Goal: Use online tool/utility: Utilize a website feature to perform a specific function

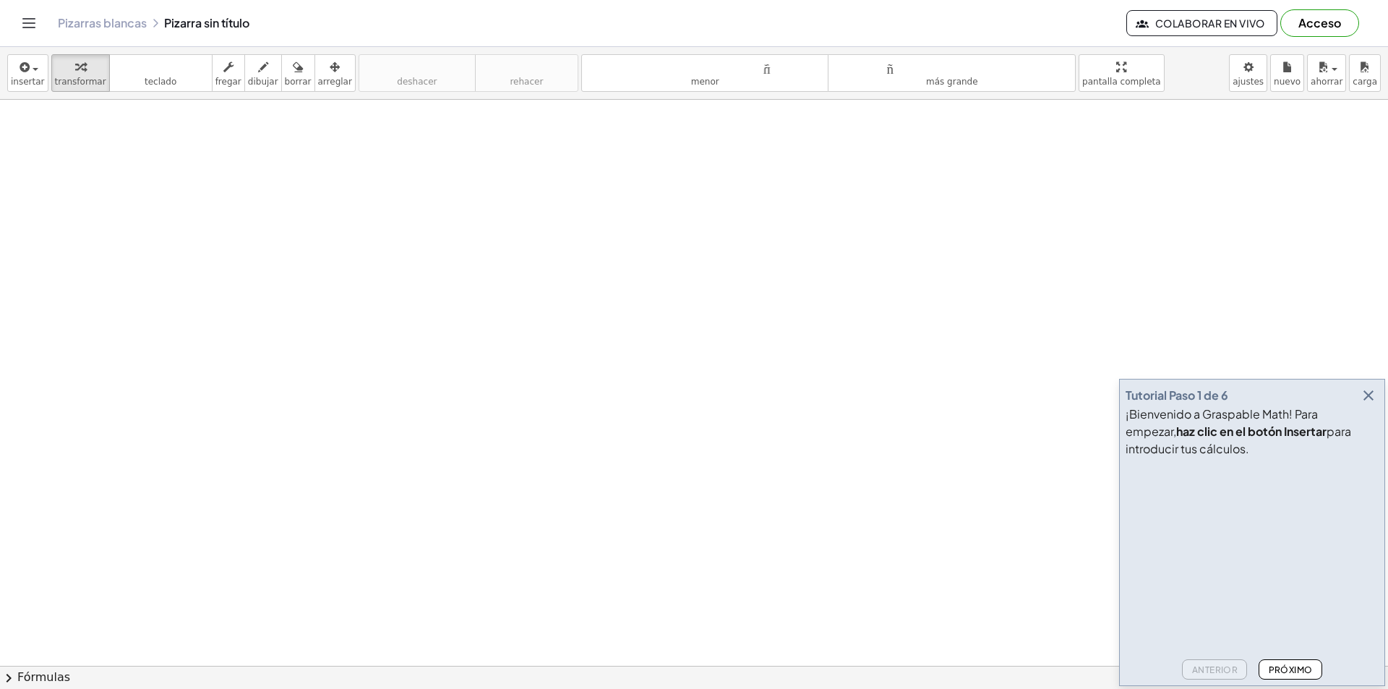
drag, startPoint x: 194, startPoint y: 209, endPoint x: 198, endPoint y: 240, distance: 31.4
click at [258, 73] on icon "button" at bounding box center [263, 67] width 10 height 17
drag, startPoint x: 239, startPoint y: 180, endPoint x: 266, endPoint y: 209, distance: 39.4
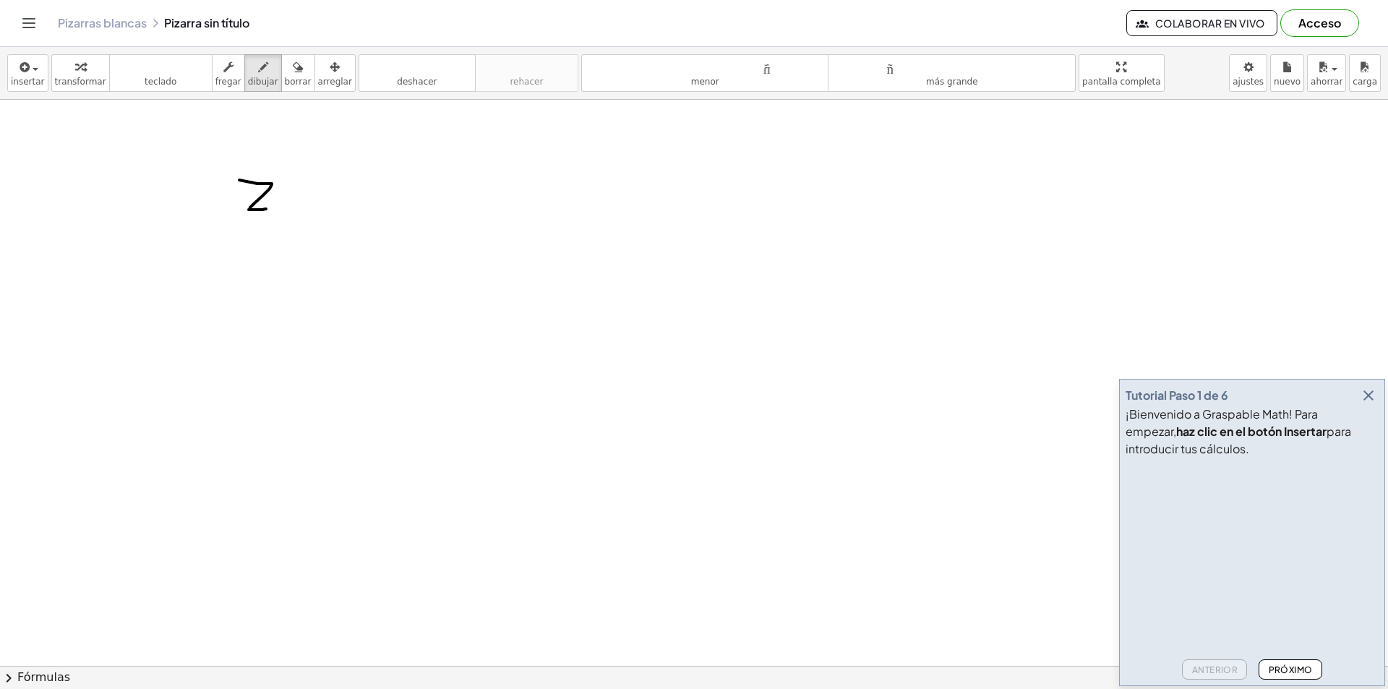
drag, startPoint x: 264, startPoint y: 198, endPoint x: 273, endPoint y: 199, distance: 9.5
drag, startPoint x: 293, startPoint y: 197, endPoint x: 306, endPoint y: 201, distance: 12.8
drag, startPoint x: 293, startPoint y: 205, endPoint x: 312, endPoint y: 203, distance: 18.8
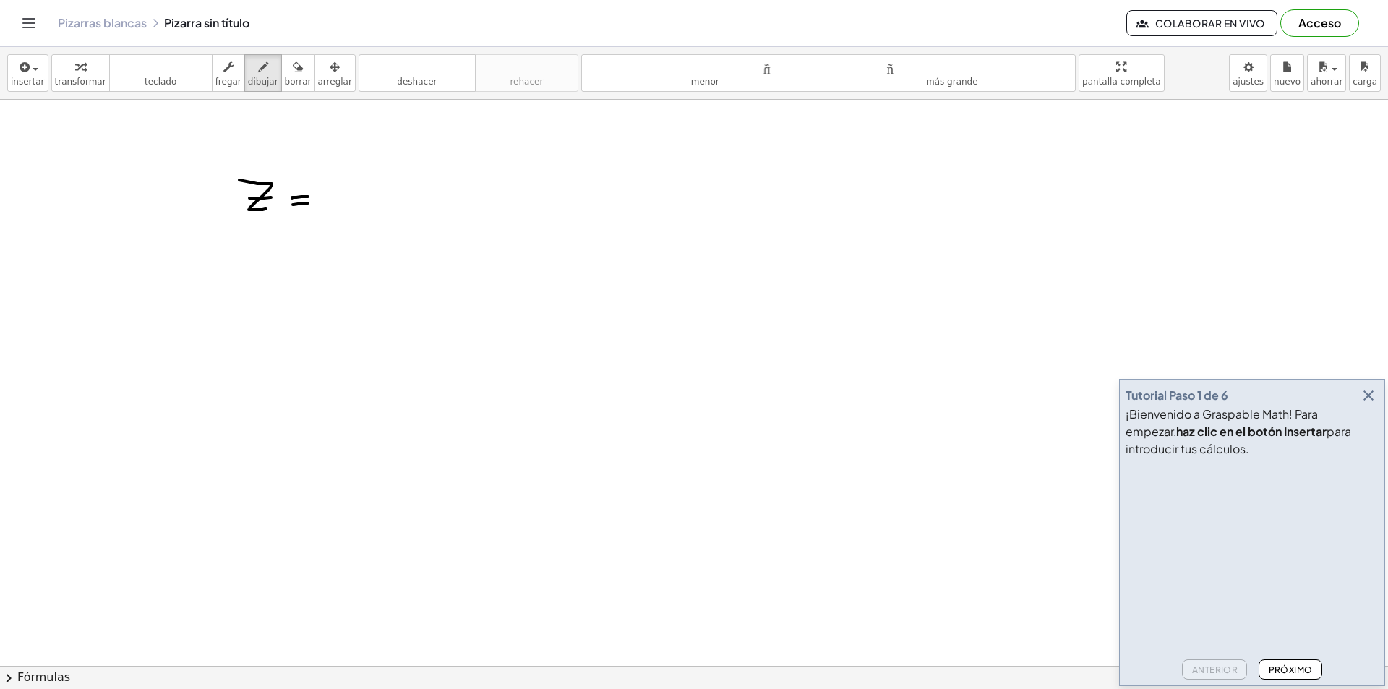
drag, startPoint x: 325, startPoint y: 197, endPoint x: 351, endPoint y: 199, distance: 26.8
drag, startPoint x: 366, startPoint y: 186, endPoint x: 362, endPoint y: 202, distance: 17.0
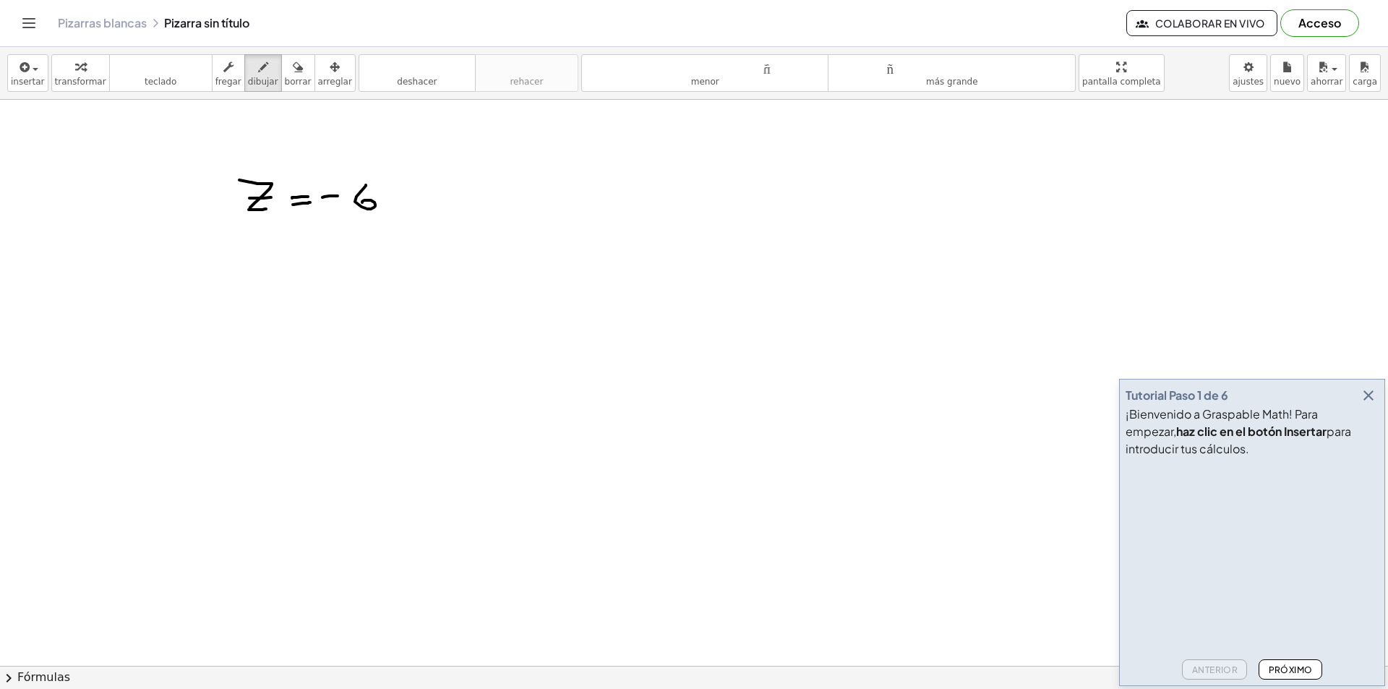
drag, startPoint x: 364, startPoint y: 184, endPoint x: 379, endPoint y: 181, distance: 15.3
drag, startPoint x: 420, startPoint y: 266, endPoint x: 437, endPoint y: 271, distance: 18.1
drag, startPoint x: 450, startPoint y: 257, endPoint x: 455, endPoint y: 282, distance: 25.7
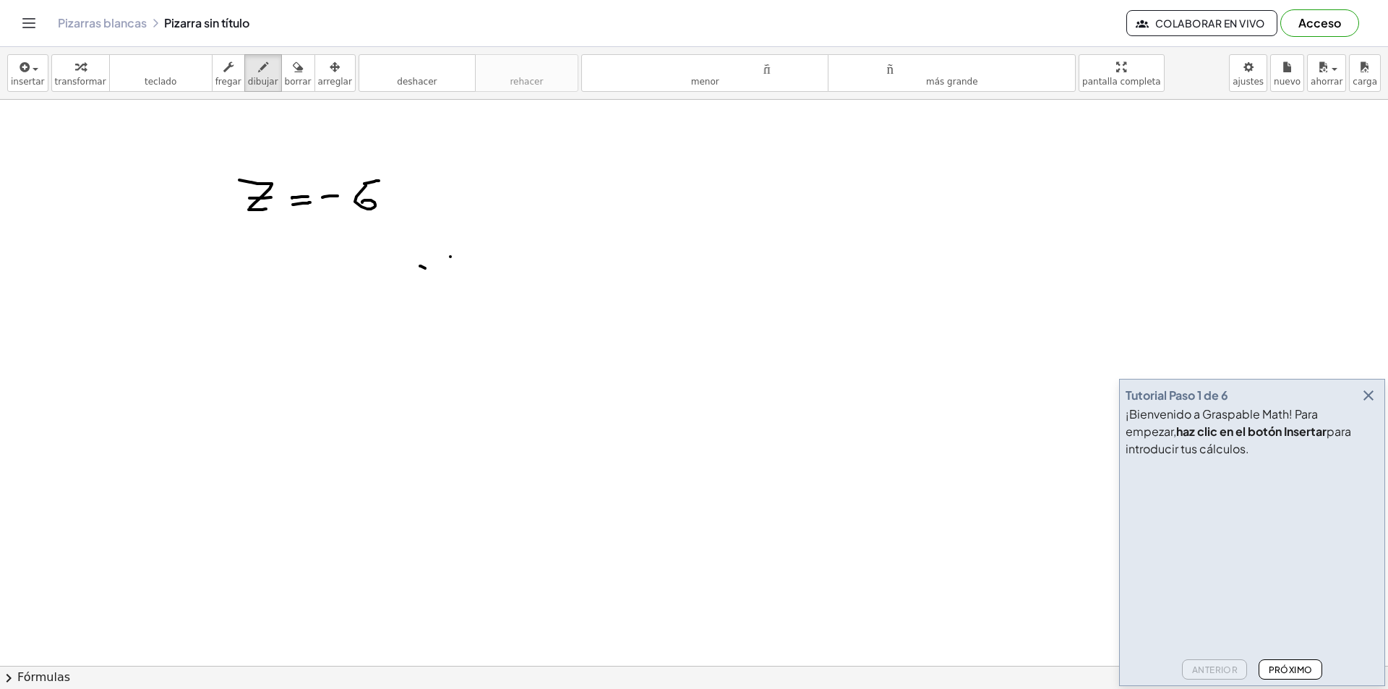
drag, startPoint x: 478, startPoint y: 266, endPoint x: 470, endPoint y: 264, distance: 8.9
drag, startPoint x: 422, startPoint y: 260, endPoint x: 426, endPoint y: 275, distance: 15.6
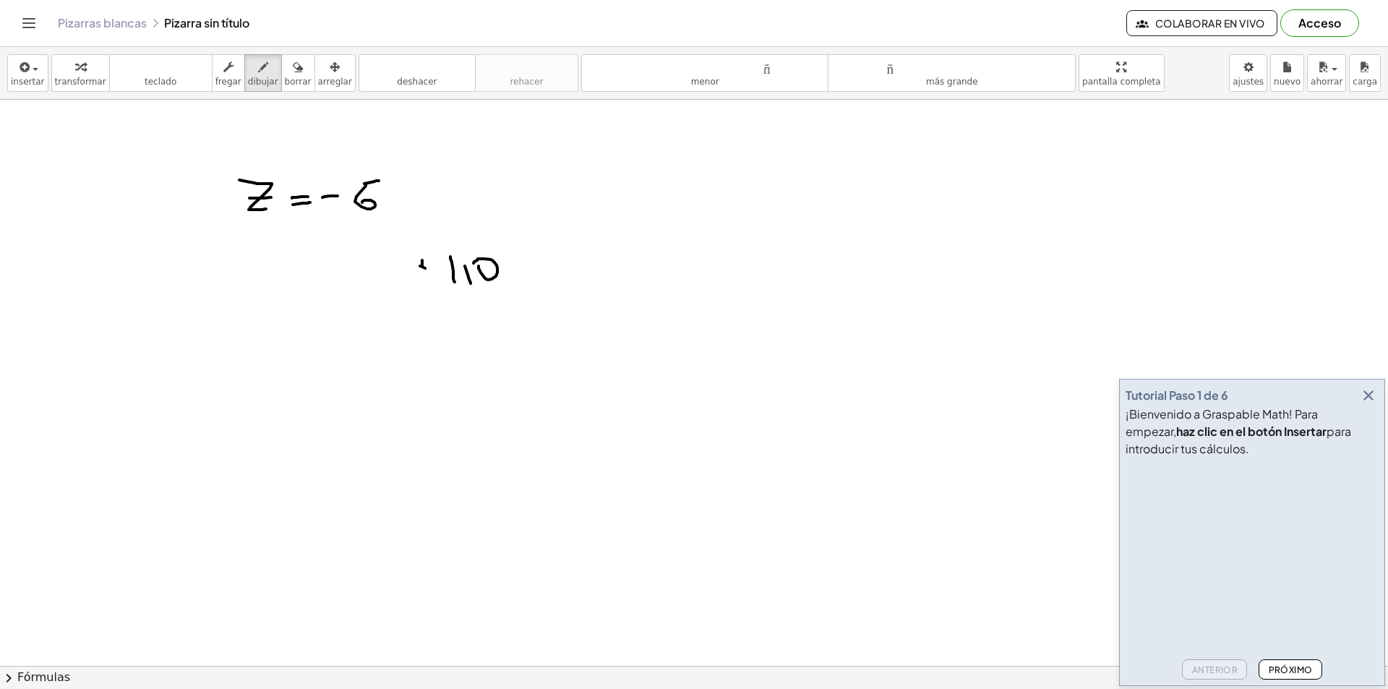
drag, startPoint x: 416, startPoint y: 265, endPoint x: 436, endPoint y: 265, distance: 19.5
drag, startPoint x: 296, startPoint y: 263, endPoint x: 322, endPoint y: 254, distance: 27.7
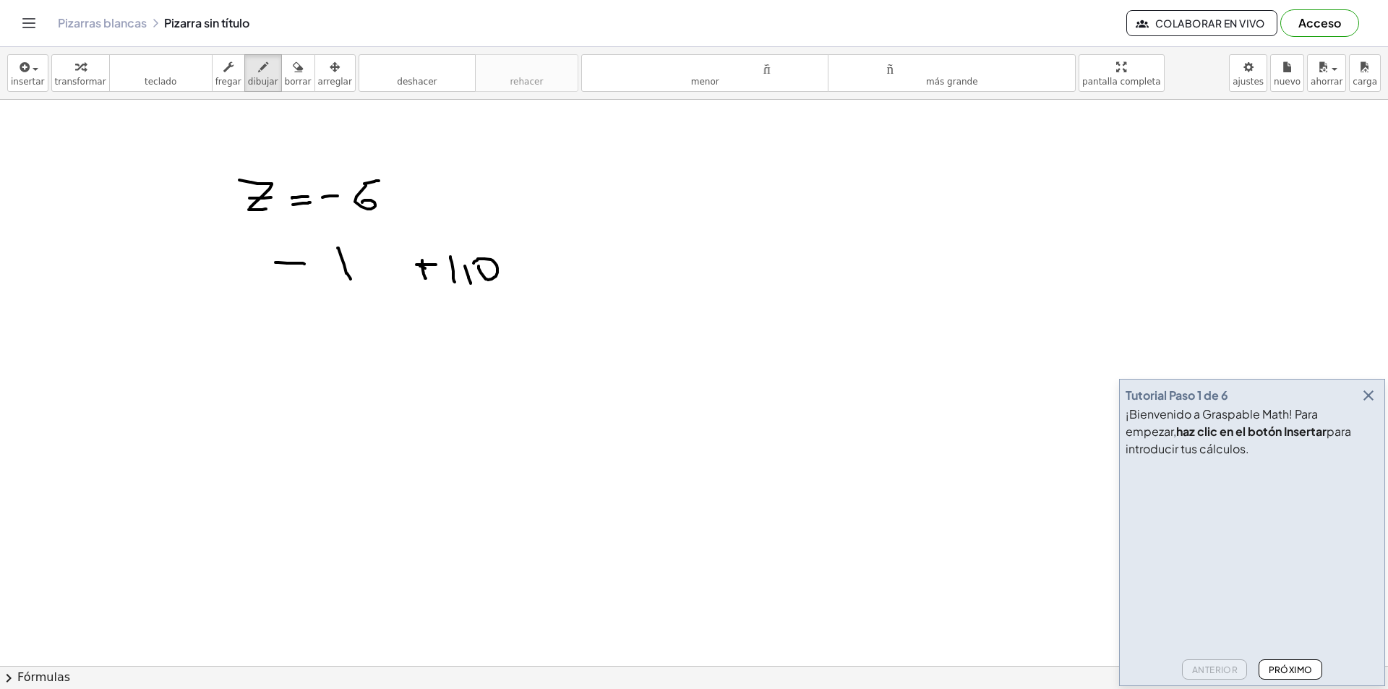
drag, startPoint x: 339, startPoint y: 250, endPoint x: 361, endPoint y: 254, distance: 22.8
drag, startPoint x: 358, startPoint y: 258, endPoint x: 369, endPoint y: 190, distance: 68.8
drag, startPoint x: 126, startPoint y: 240, endPoint x: 163, endPoint y: 272, distance: 48.1
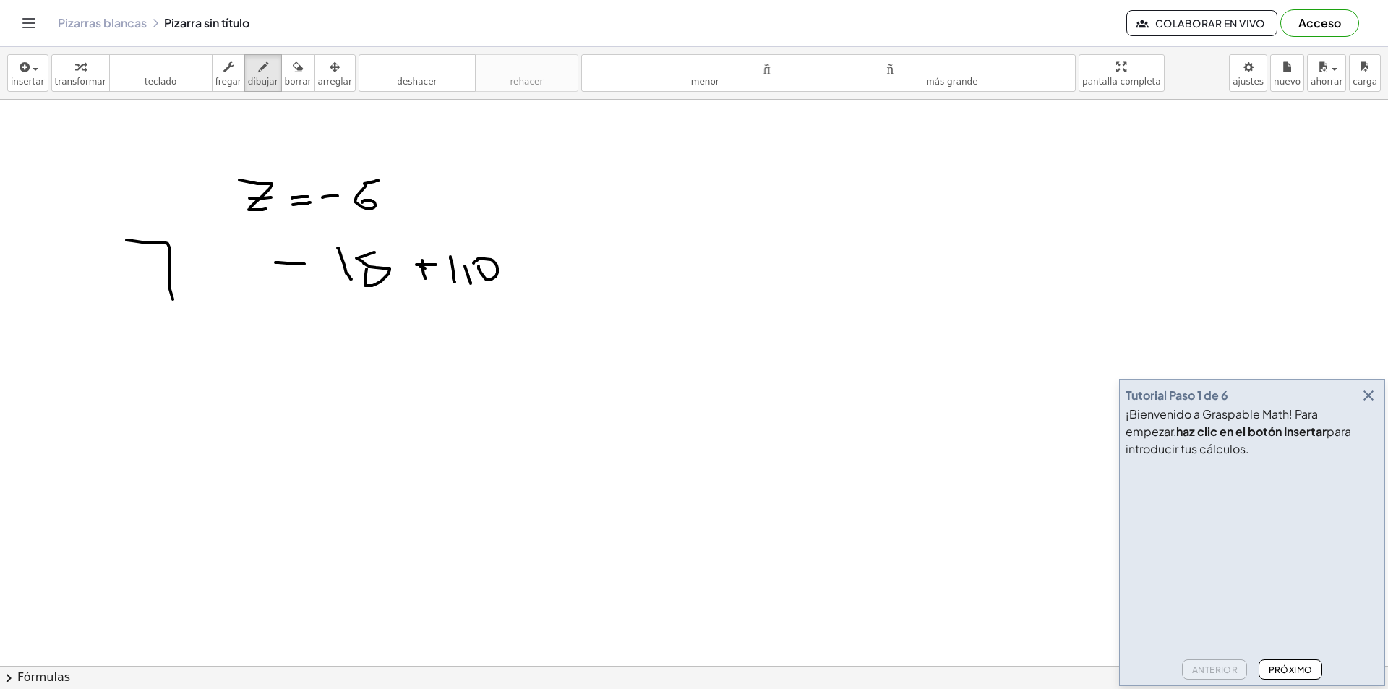
drag, startPoint x: 163, startPoint y: 272, endPoint x: 184, endPoint y: 272, distance: 21.0
drag, startPoint x: 212, startPoint y: 267, endPoint x: 258, endPoint y: 293, distance: 52.4
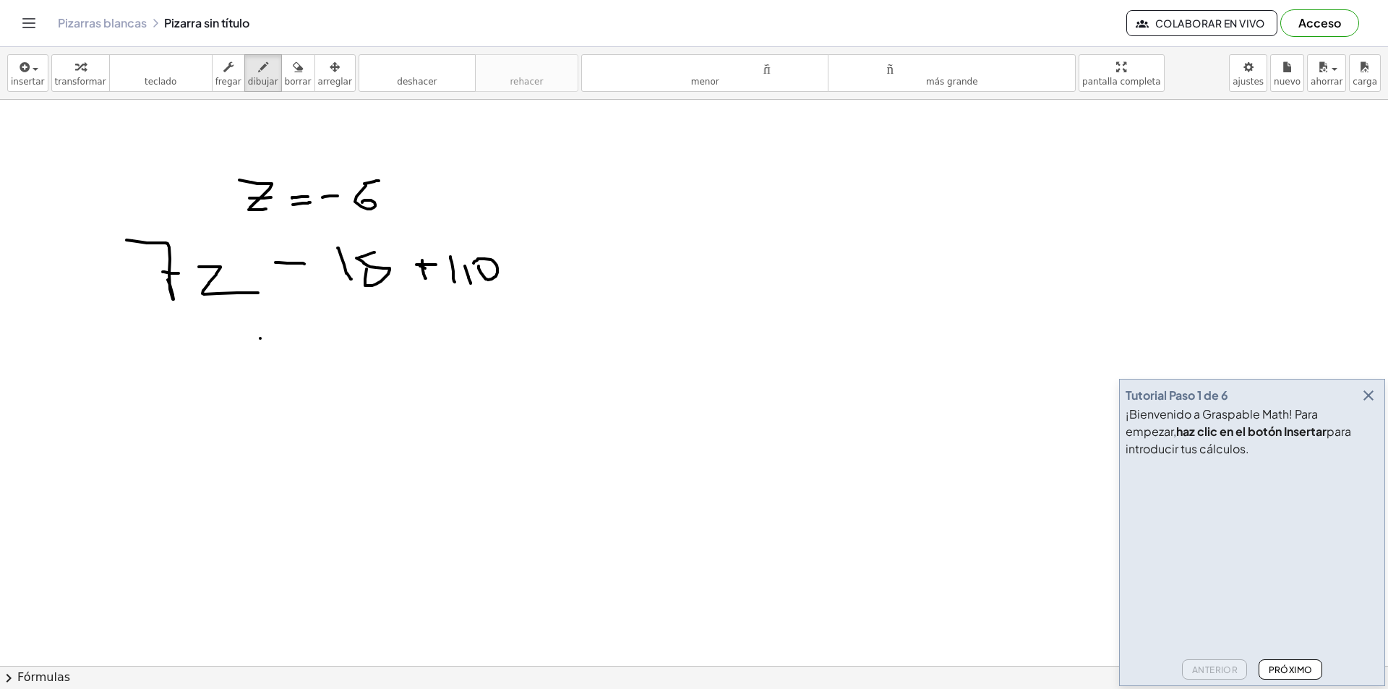
drag, startPoint x: 260, startPoint y: 338, endPoint x: 292, endPoint y: 355, distance: 35.9
drag, startPoint x: 325, startPoint y: 368, endPoint x: 327, endPoint y: 359, distance: 8.9
drag, startPoint x: 397, startPoint y: 353, endPoint x: 352, endPoint y: 356, distance: 45.0
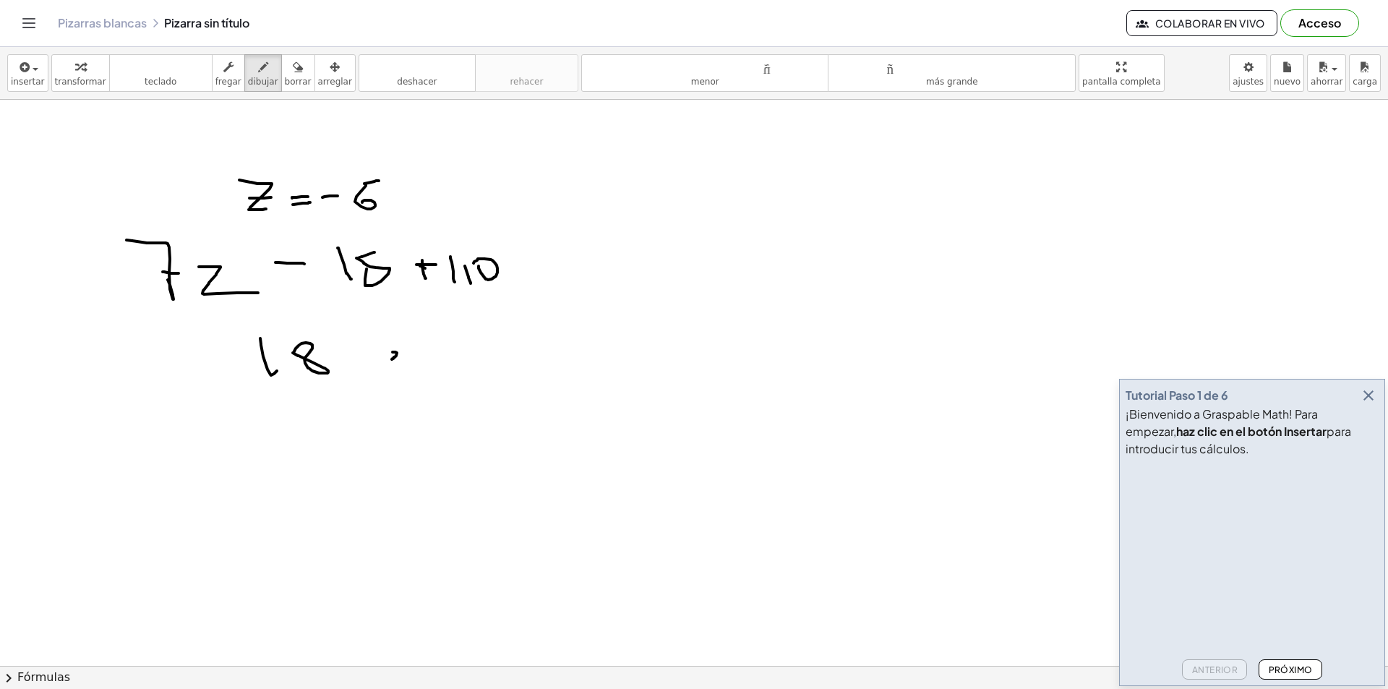
drag, startPoint x: 348, startPoint y: 353, endPoint x: 371, endPoint y: 369, distance: 28.7
drag, startPoint x: 371, startPoint y: 369, endPoint x: 424, endPoint y: 360, distance: 53.5
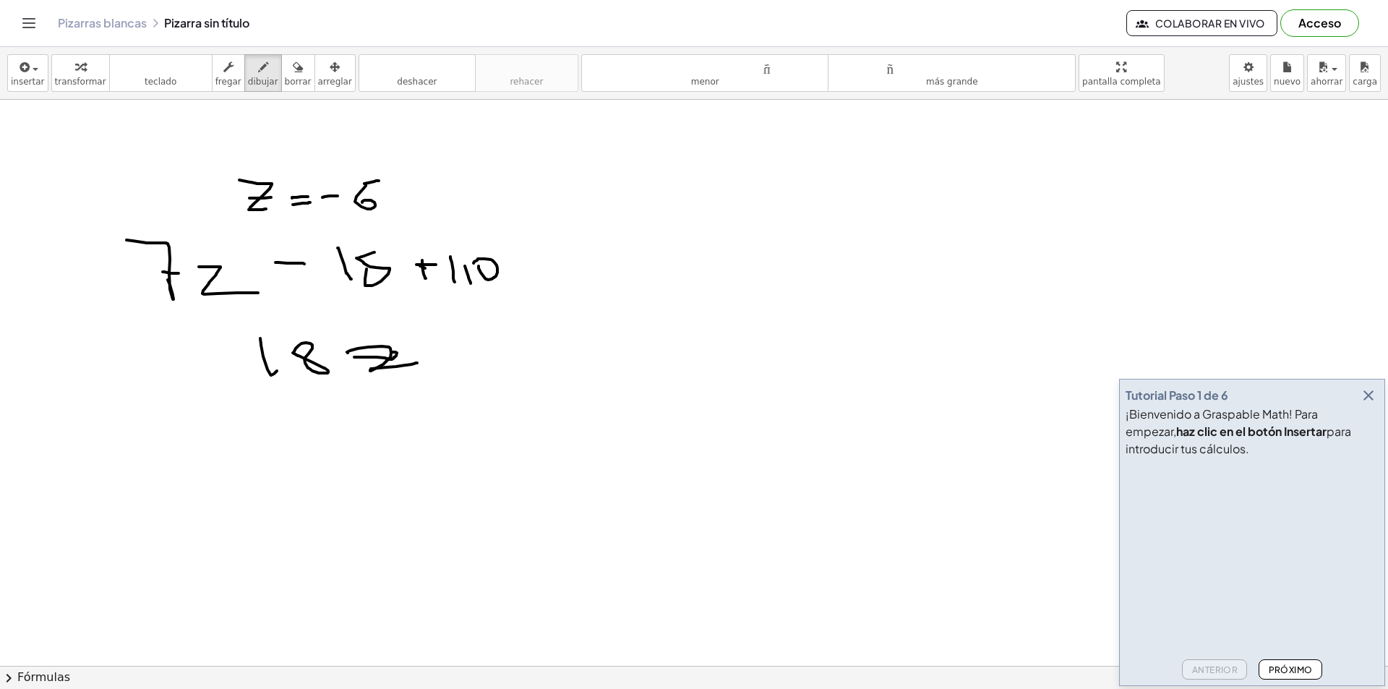
drag, startPoint x: 426, startPoint y: 359, endPoint x: 457, endPoint y: 353, distance: 31.6
drag, startPoint x: 464, startPoint y: 335, endPoint x: 484, endPoint y: 355, distance: 28.1
drag, startPoint x: 503, startPoint y: 338, endPoint x: 494, endPoint y: 374, distance: 38.0
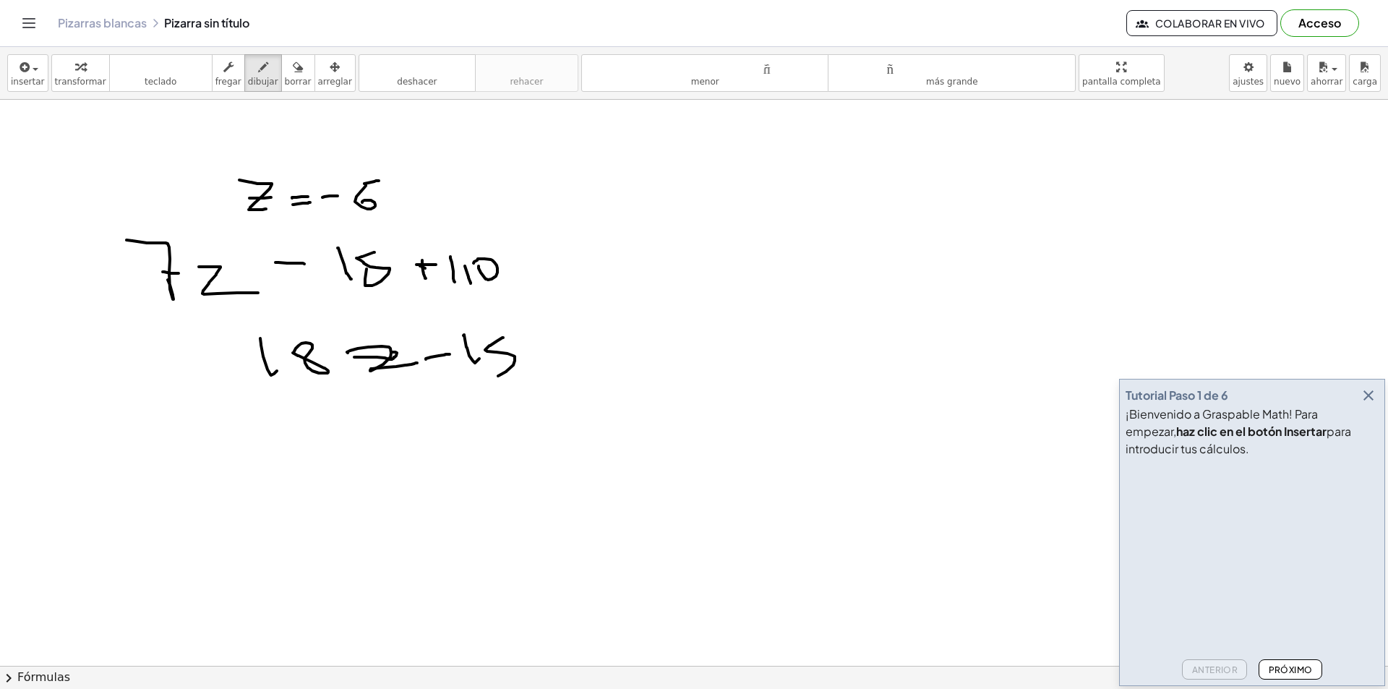
click at [291, 77] on font "borrar" at bounding box center [298, 82] width 27 height 10
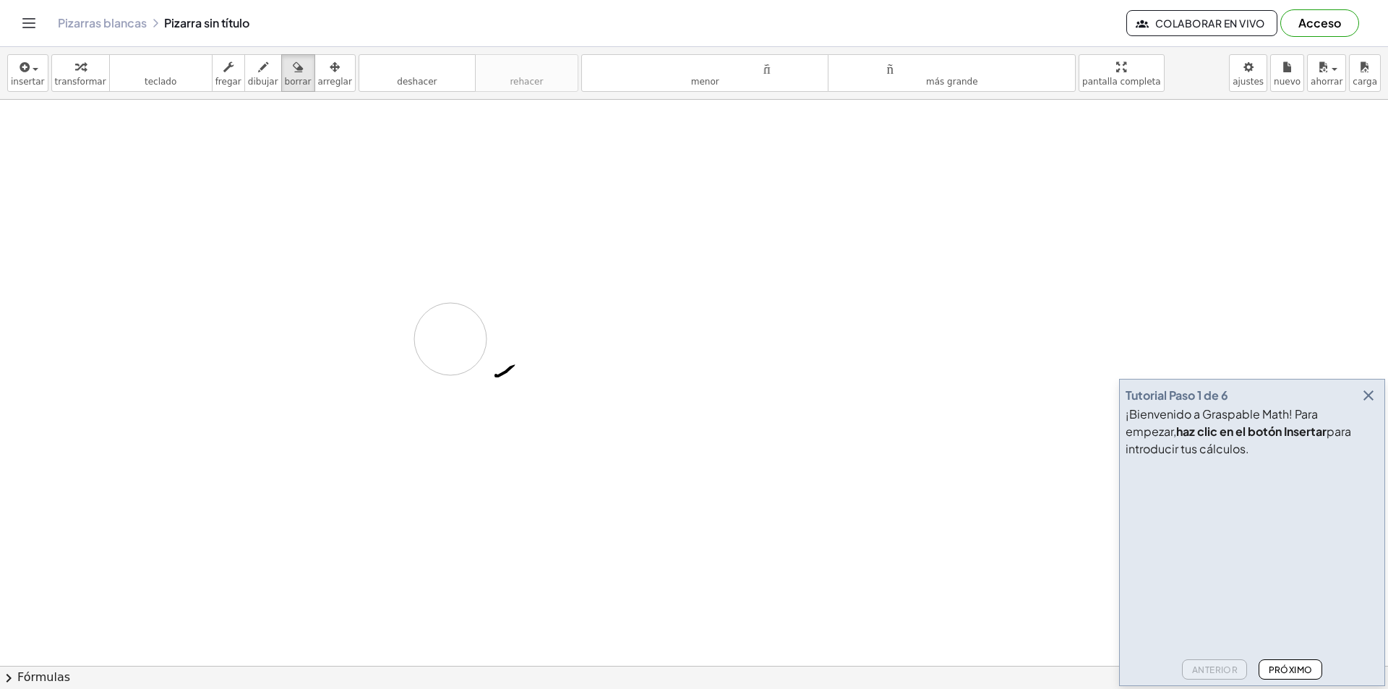
drag, startPoint x: 245, startPoint y: 155, endPoint x: 500, endPoint y: 309, distance: 298.3
drag, startPoint x: 494, startPoint y: 340, endPoint x: 437, endPoint y: 369, distance: 64.6
click at [248, 77] on font "dibujar" at bounding box center [263, 82] width 30 height 10
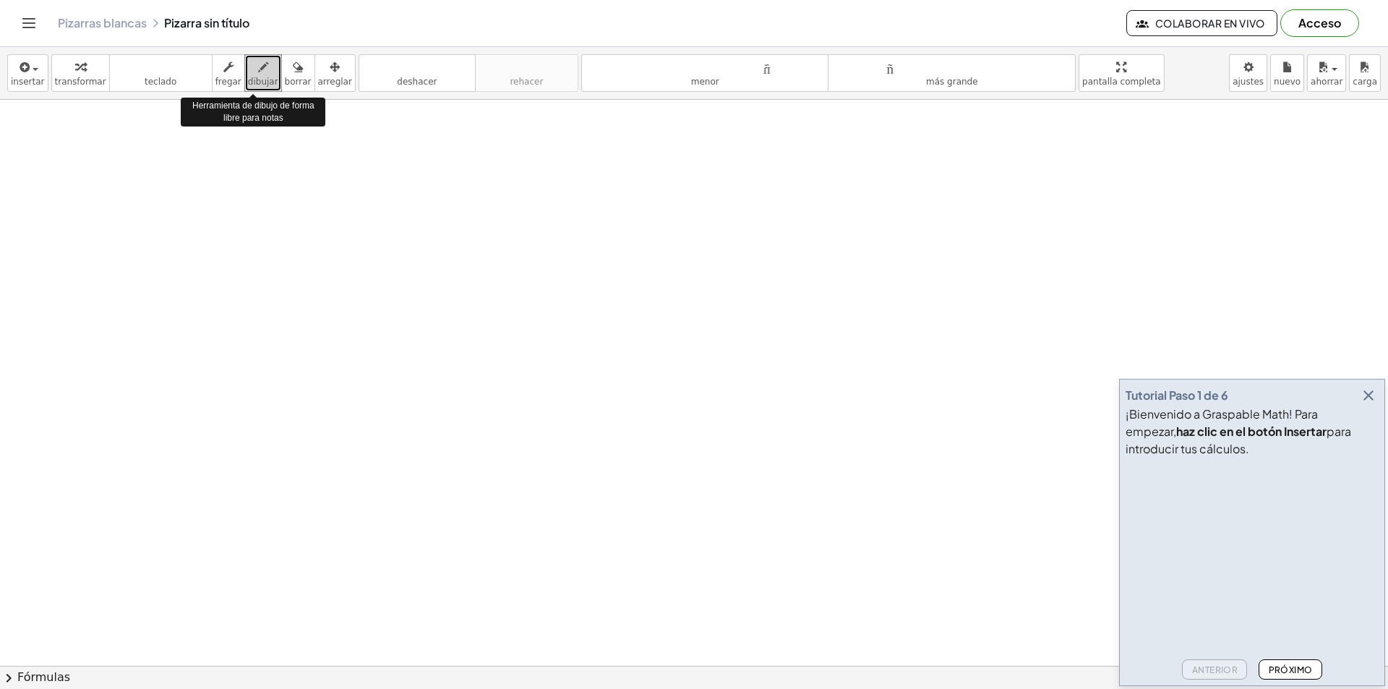
drag, startPoint x: 241, startPoint y: 77, endPoint x: 241, endPoint y: 64, distance: 13.0
click at [248, 64] on div "button" at bounding box center [263, 66] width 30 height 17
click at [30, 73] on span "button" at bounding box center [31, 69] width 3 height 10
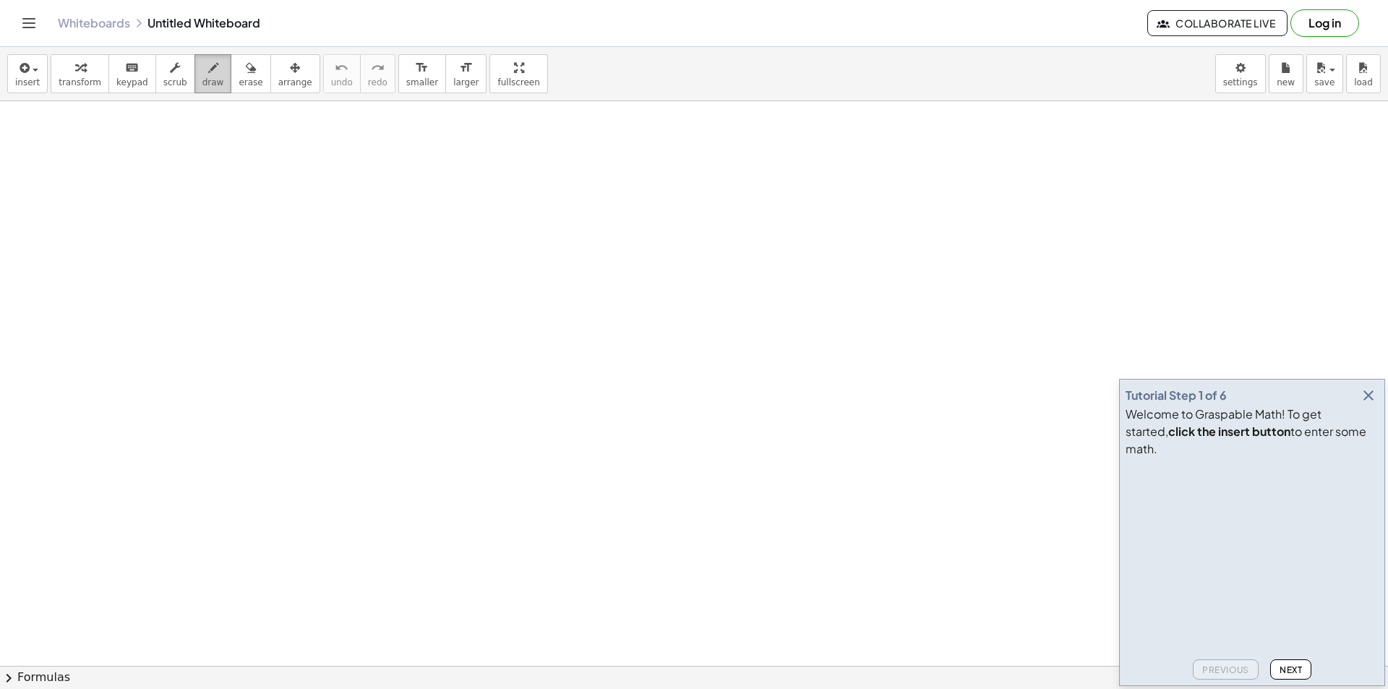
click at [208, 74] on icon "button" at bounding box center [213, 67] width 10 height 17
drag, startPoint x: 243, startPoint y: 220, endPoint x: 330, endPoint y: 222, distance: 87.5
drag, startPoint x: 284, startPoint y: 163, endPoint x: 332, endPoint y: 171, distance: 49.0
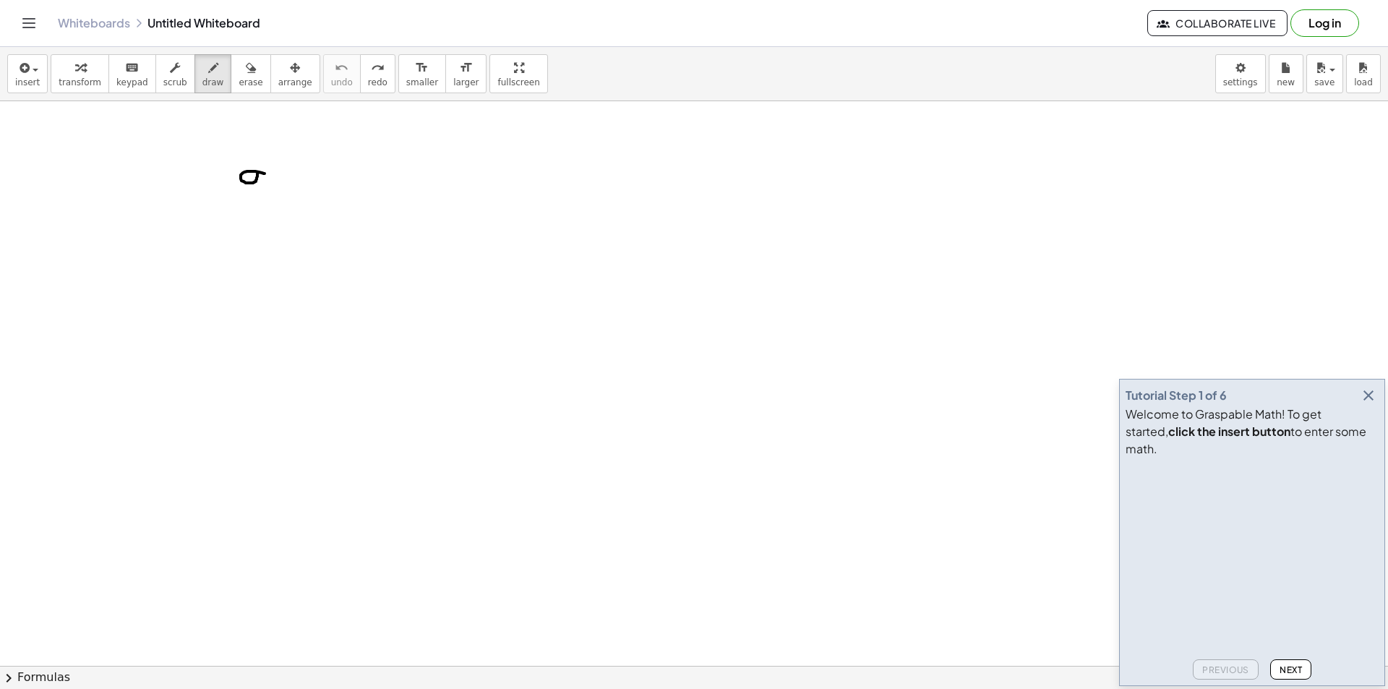
drag, startPoint x: 262, startPoint y: 173, endPoint x: 302, endPoint y: 183, distance: 41.7
drag, startPoint x: 260, startPoint y: 155, endPoint x: 296, endPoint y: 166, distance: 37.5
drag, startPoint x: 289, startPoint y: 152, endPoint x: 298, endPoint y: 161, distance: 13.3
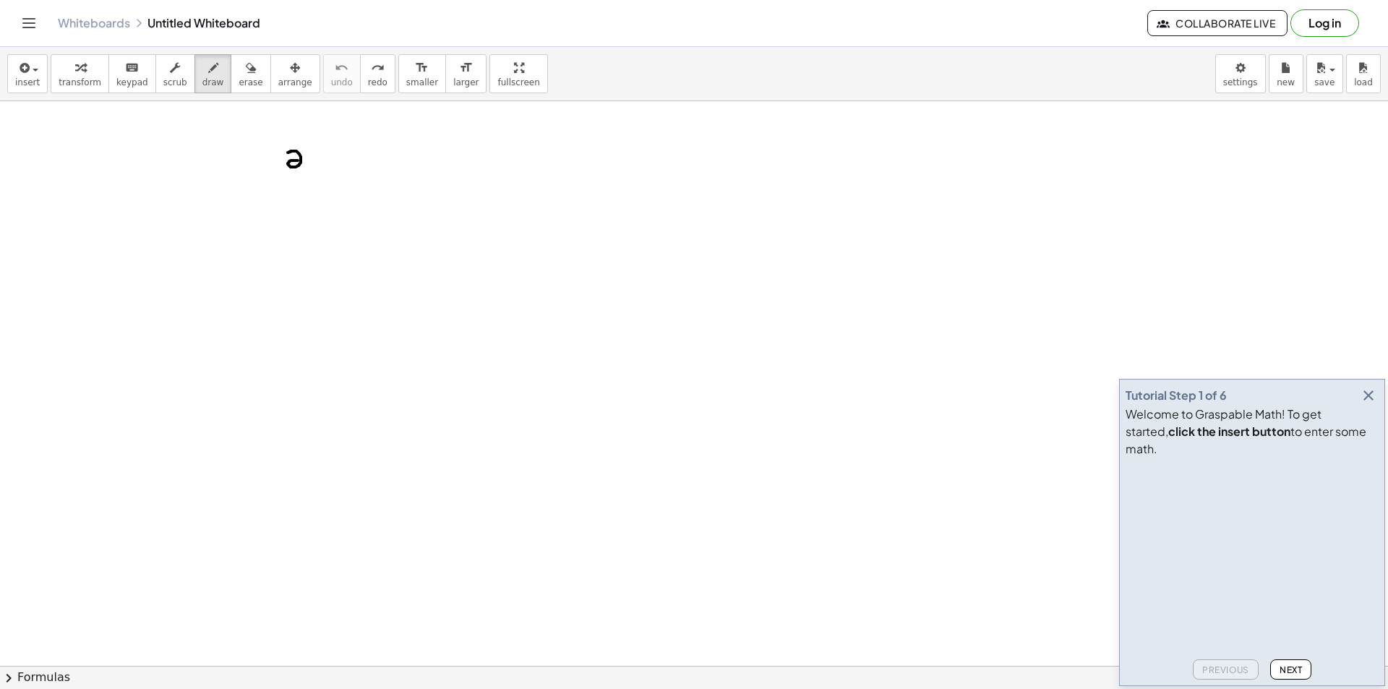
drag, startPoint x: 307, startPoint y: 165, endPoint x: 317, endPoint y: 164, distance: 9.4
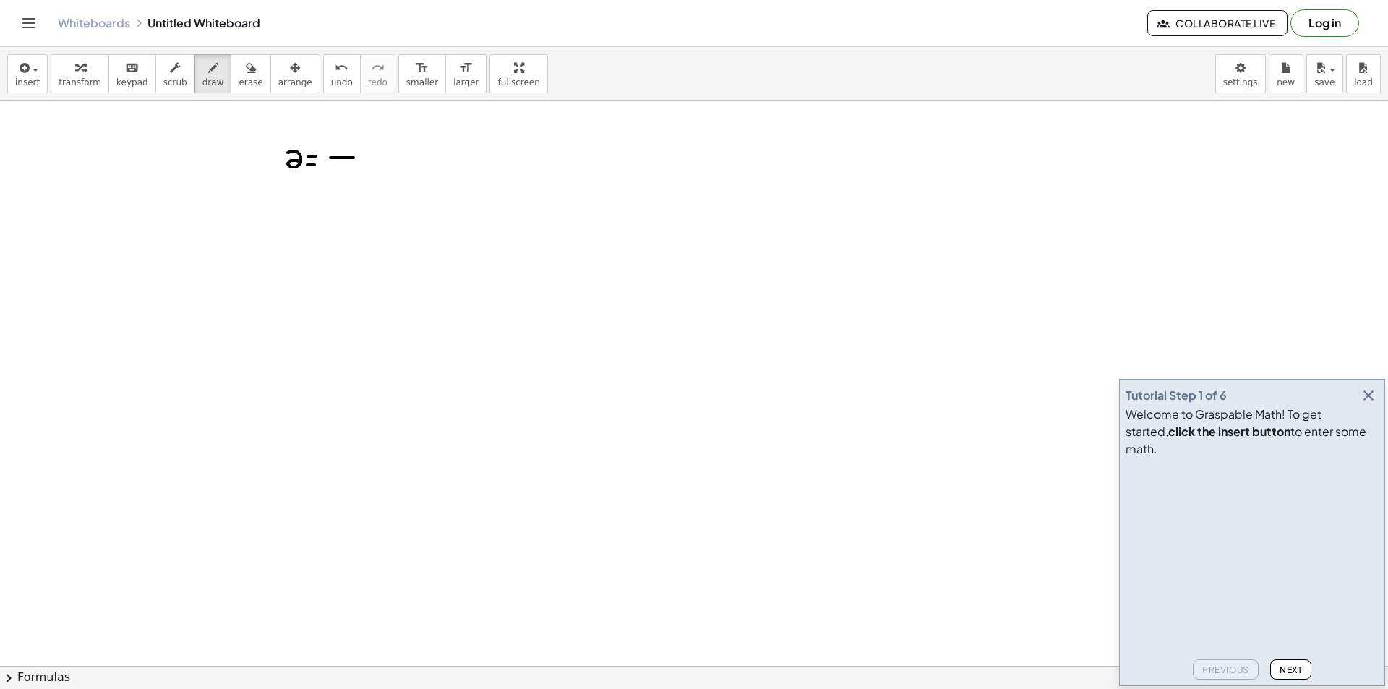
drag, startPoint x: 335, startPoint y: 158, endPoint x: 354, endPoint y: 158, distance: 18.8
drag, startPoint x: 374, startPoint y: 151, endPoint x: 366, endPoint y: 163, distance: 14.6
